Goal: Task Accomplishment & Management: Use online tool/utility

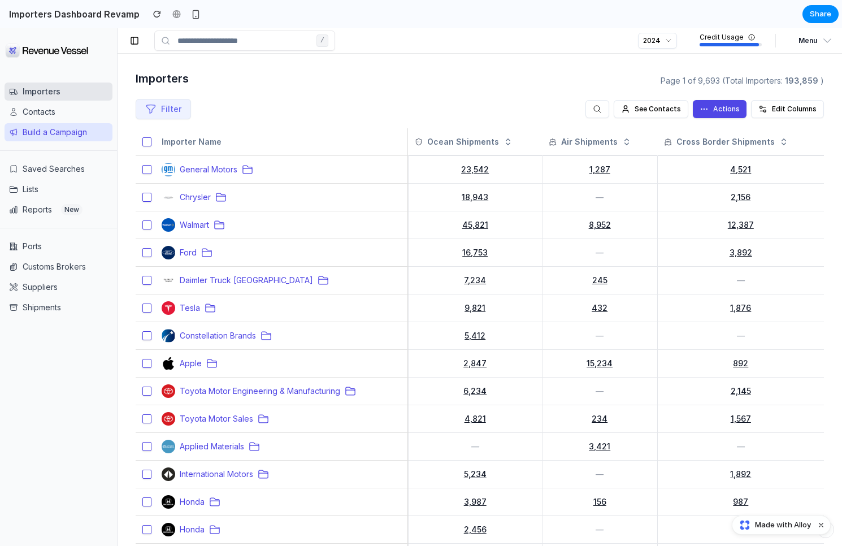
click at [55, 131] on button "Build a Campaign" at bounding box center [59, 132] width 108 height 18
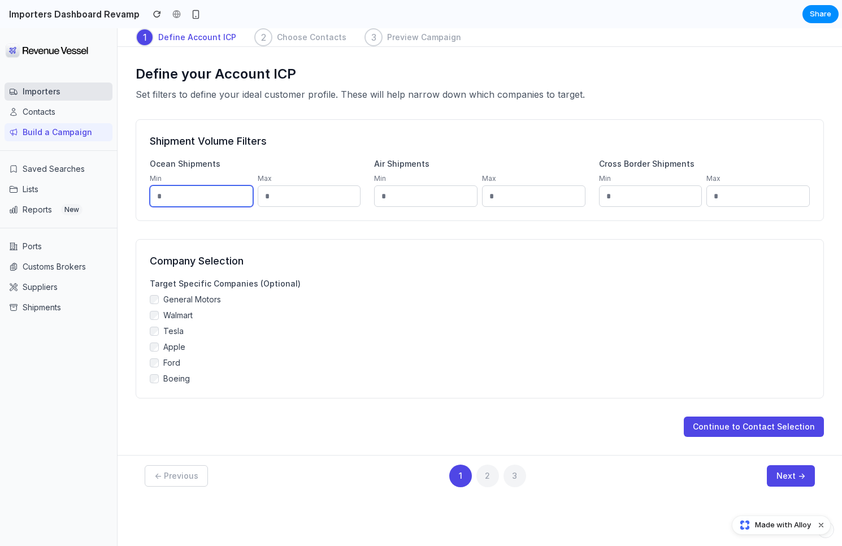
click at [204, 195] on input "number" at bounding box center [201, 195] width 103 height 21
click at [421, 273] on div at bounding box center [421, 273] width 0 height 0
click at [466, 373] on label "Boeing" at bounding box center [480, 378] width 660 height 11
click at [475, 371] on div "General Motors Walmart Tesla Apple Ford Boeing" at bounding box center [480, 339] width 660 height 90
click at [159, 382] on label "Boeing" at bounding box center [480, 378] width 660 height 11
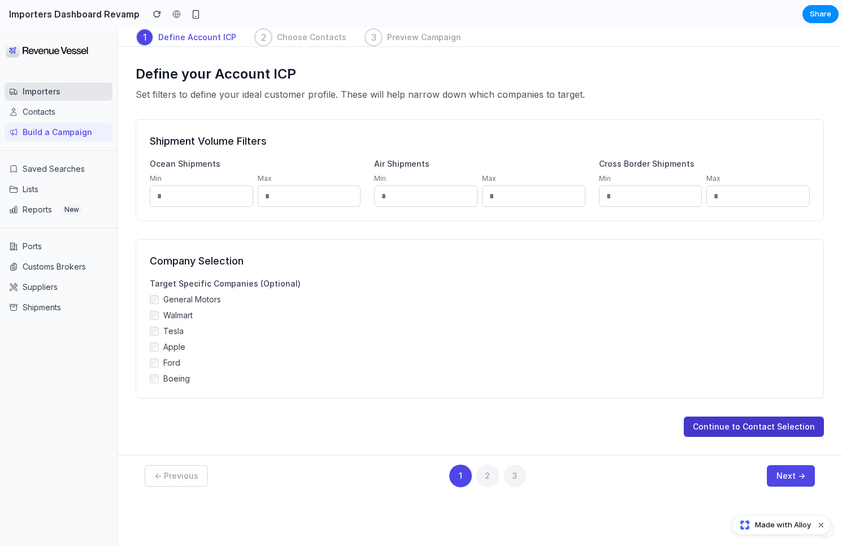
click at [759, 432] on button "Continue to Contact Selection" at bounding box center [754, 426] width 140 height 20
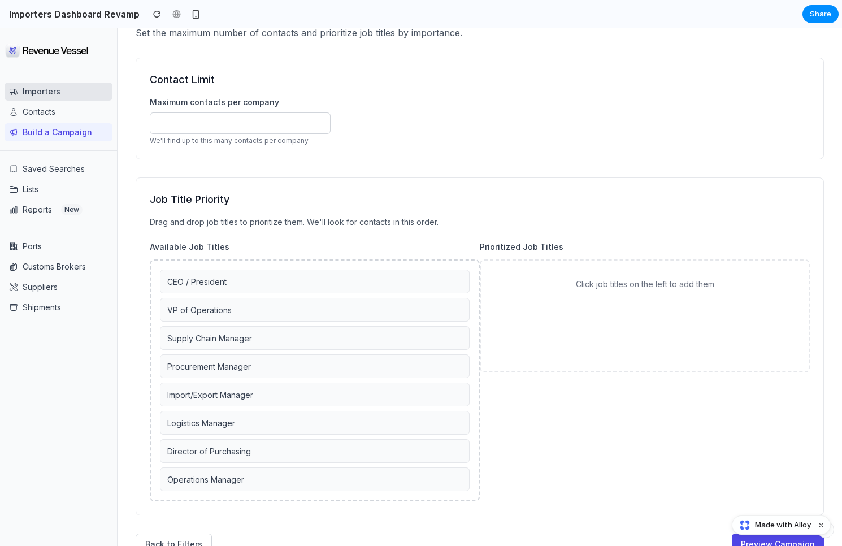
scroll to position [12, 0]
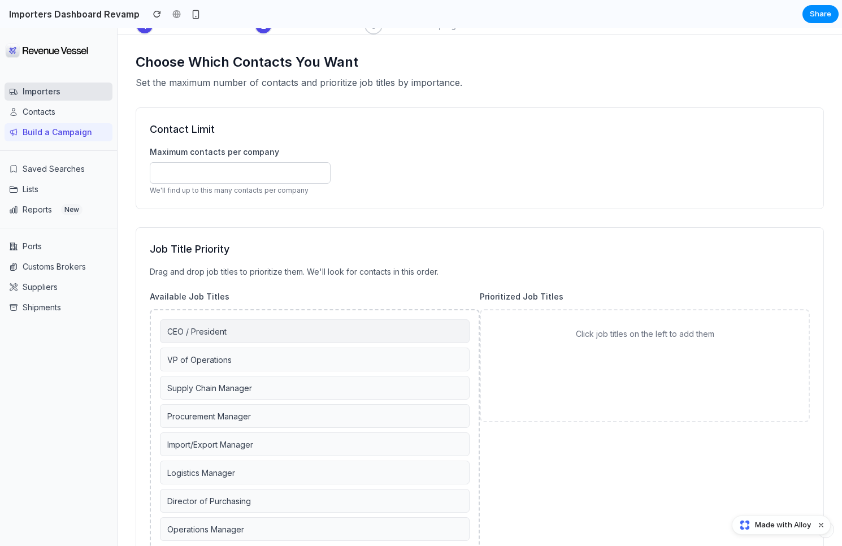
click at [267, 328] on div "CEO / President" at bounding box center [315, 331] width 310 height 24
click at [280, 349] on div "Supply Chain Manager" at bounding box center [315, 359] width 310 height 24
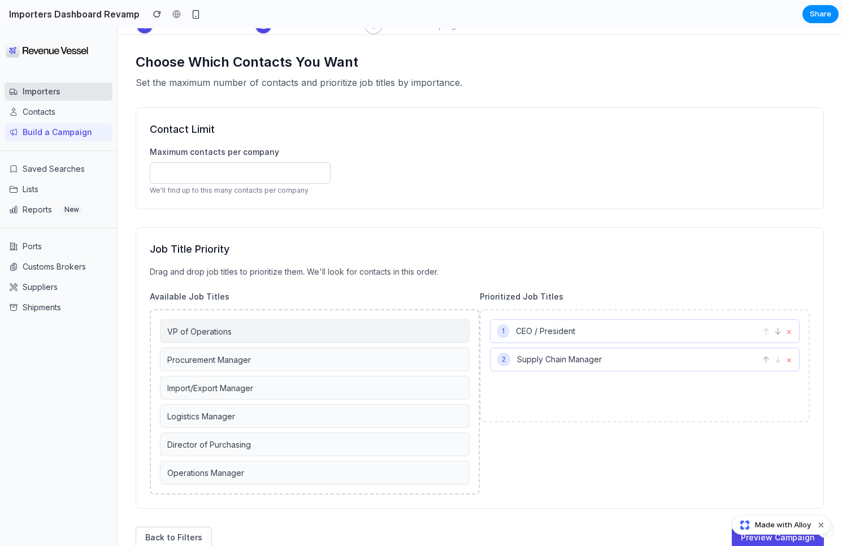
click at [338, 328] on div "VP of Operations" at bounding box center [315, 331] width 310 height 24
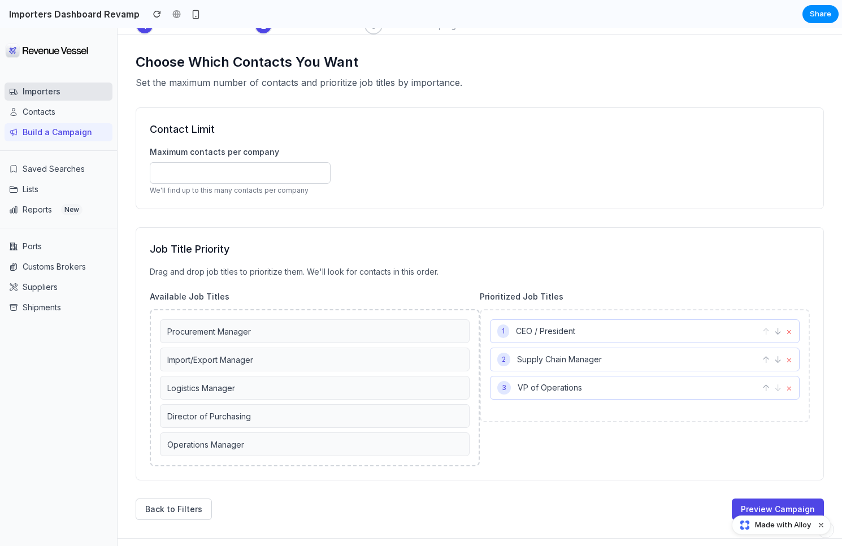
click at [333, 372] on div "Procurement Manager Import/Export Manager Logistics Manager Director of Purchas…" at bounding box center [315, 387] width 330 height 157
click at [333, 336] on div "Procurement Manager" at bounding box center [315, 331] width 310 height 24
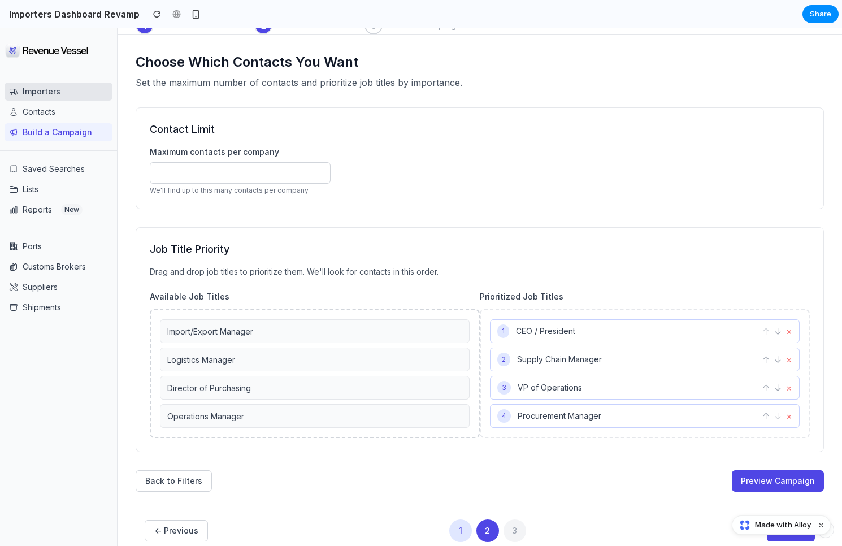
click at [333, 336] on div "Import/Export Manager" at bounding box center [315, 331] width 310 height 24
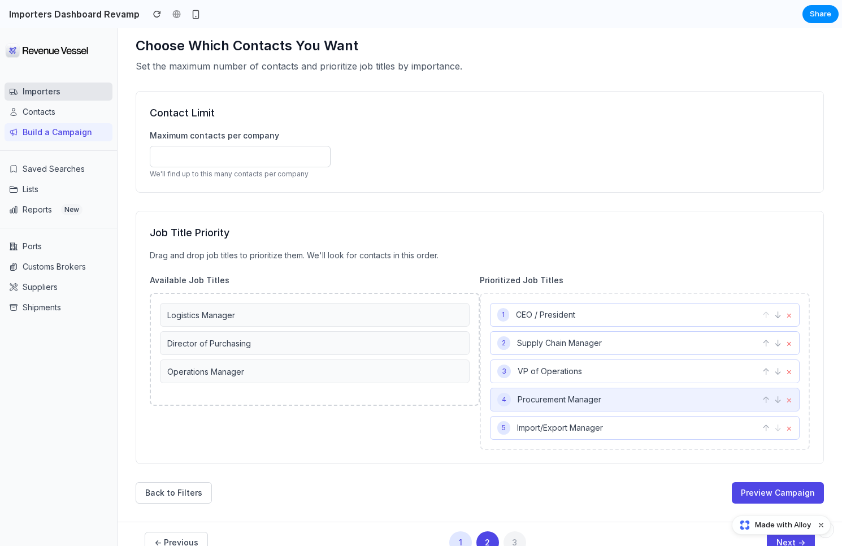
scroll to position [34, 0]
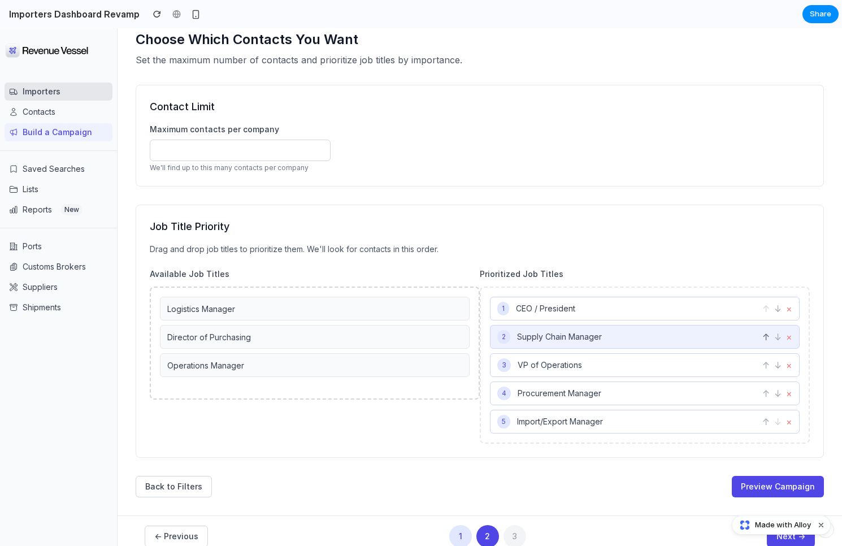
click at [765, 333] on button "↑" at bounding box center [765, 337] width 7 height 14
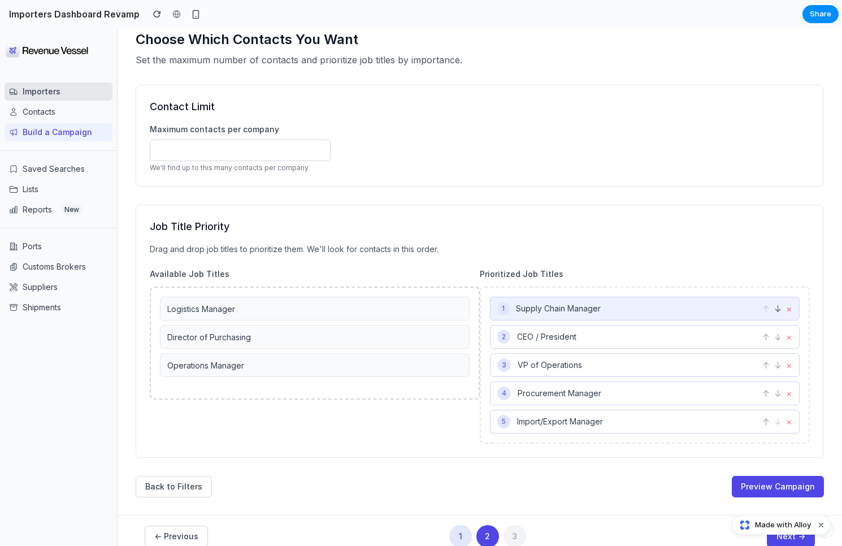
click at [777, 314] on button "↓" at bounding box center [777, 309] width 7 height 14
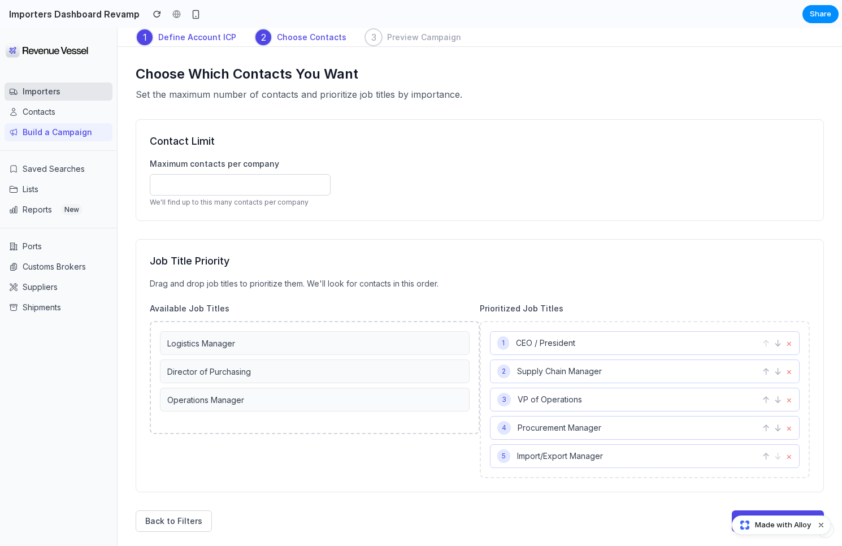
scroll to position [45, 0]
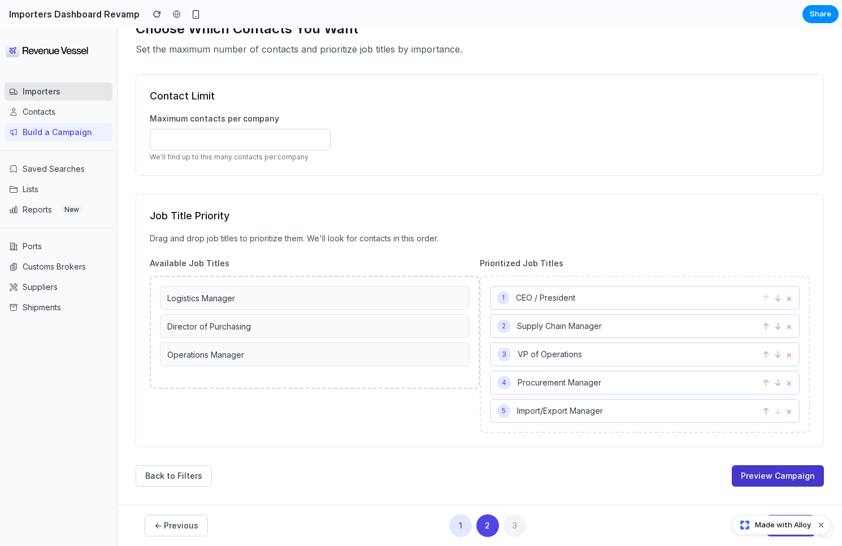
click at [775, 478] on button "Preview Campaign" at bounding box center [778, 475] width 92 height 21
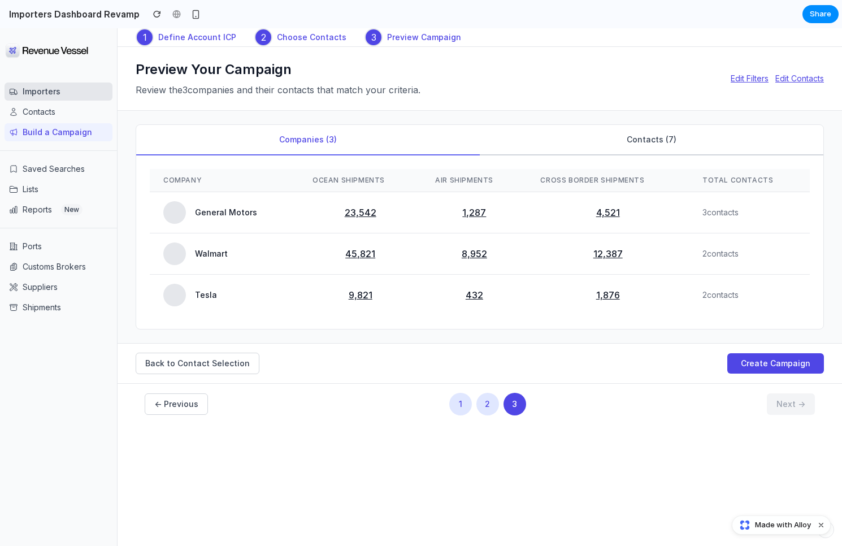
click at [653, 149] on button "Contacts ( 7 )" at bounding box center [652, 140] width 344 height 31
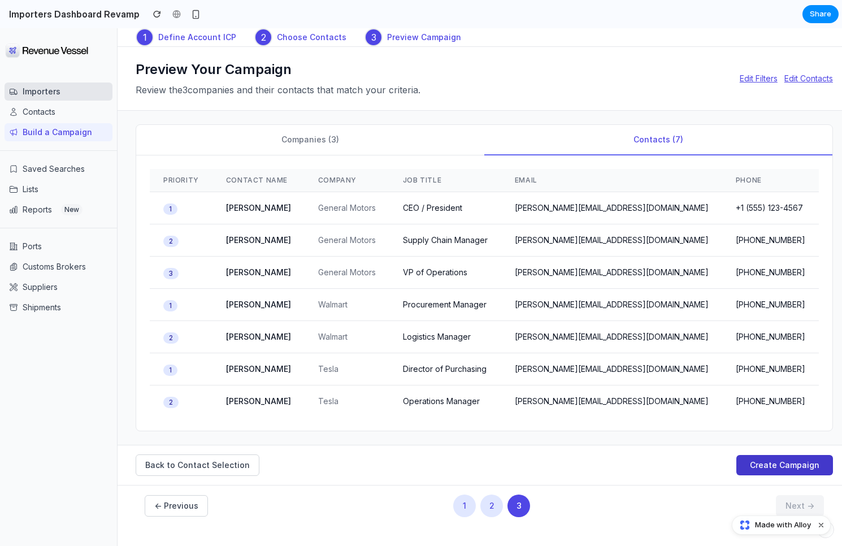
click at [772, 469] on button "Create Campaign" at bounding box center [784, 465] width 97 height 20
